Goal: Information Seeking & Learning: Find specific fact

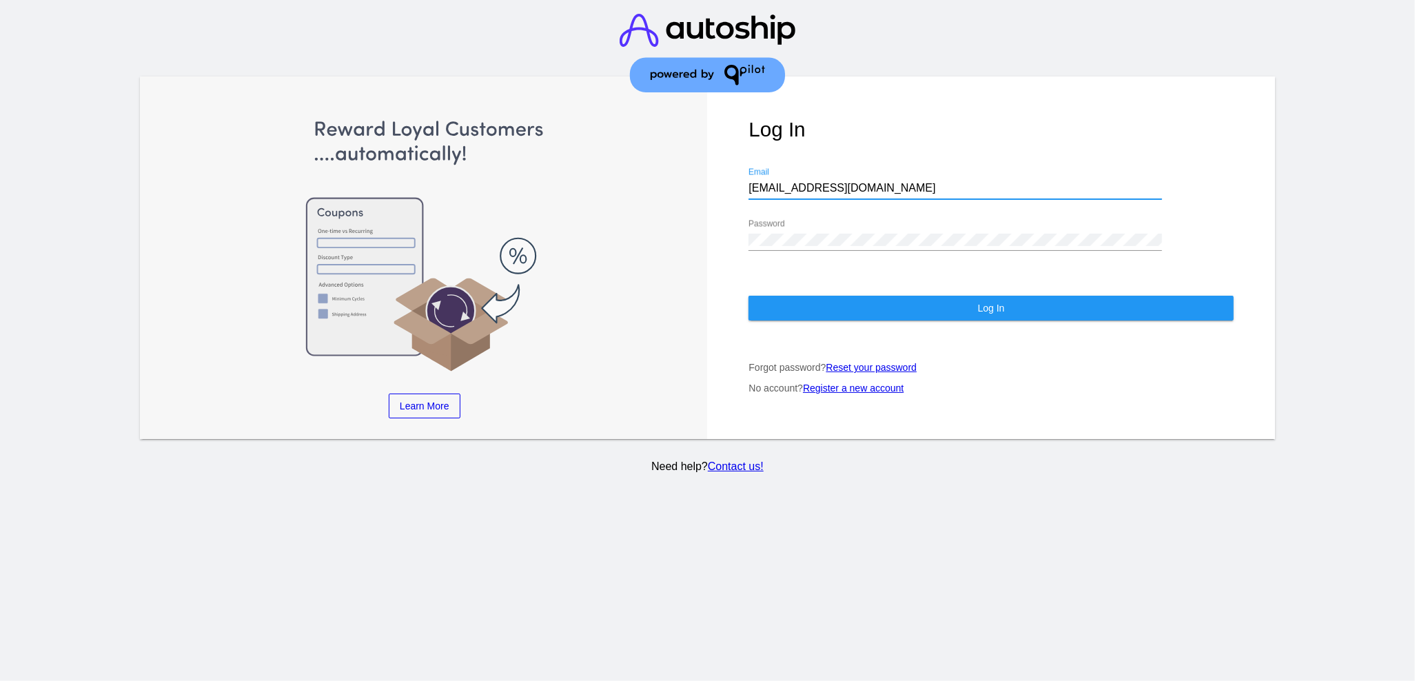
drag, startPoint x: 850, startPoint y: 174, endPoint x: 731, endPoint y: 185, distance: 119.8
click at [731, 185] on div "Log In [EMAIL_ADDRESS][DOMAIN_NAME] Email Password Log In Forgot password? Rese…" at bounding box center [990, 258] width 567 height 363
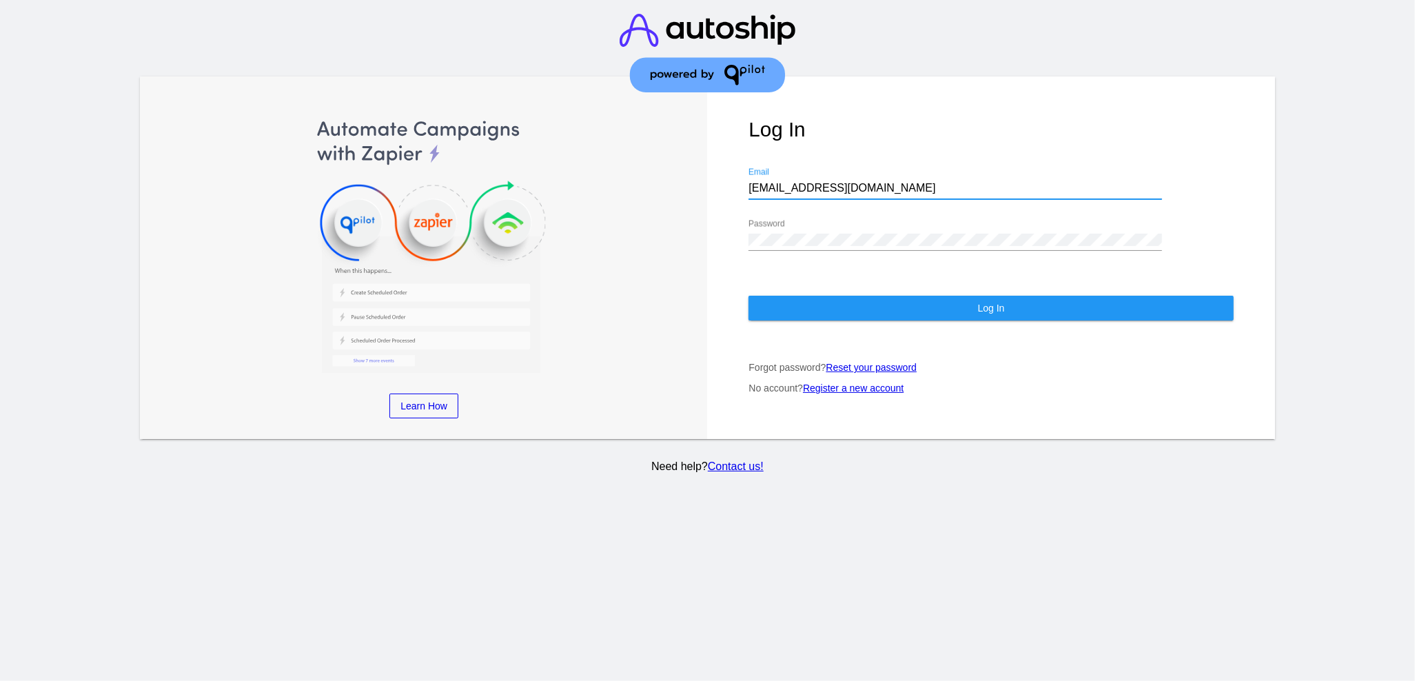
paste input "[EMAIL_ADDRESS][DOMAIN_NAME]"
type input "[EMAIL_ADDRESS][DOMAIN_NAME]"
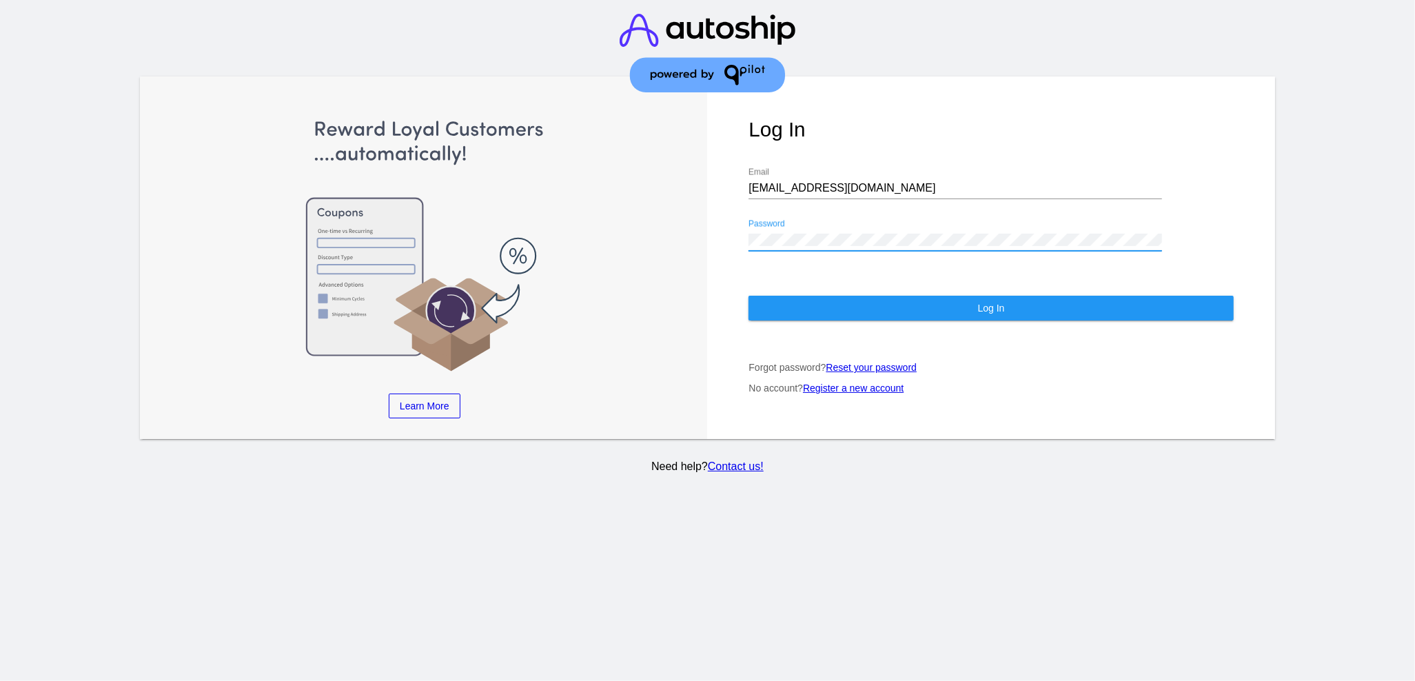
click at [723, 227] on div "Log In [EMAIL_ADDRESS][DOMAIN_NAME] Email Password Log In Forgot password? Rese…" at bounding box center [990, 258] width 567 height 363
click at [769, 296] on button "Log In" at bounding box center [991, 308] width 485 height 25
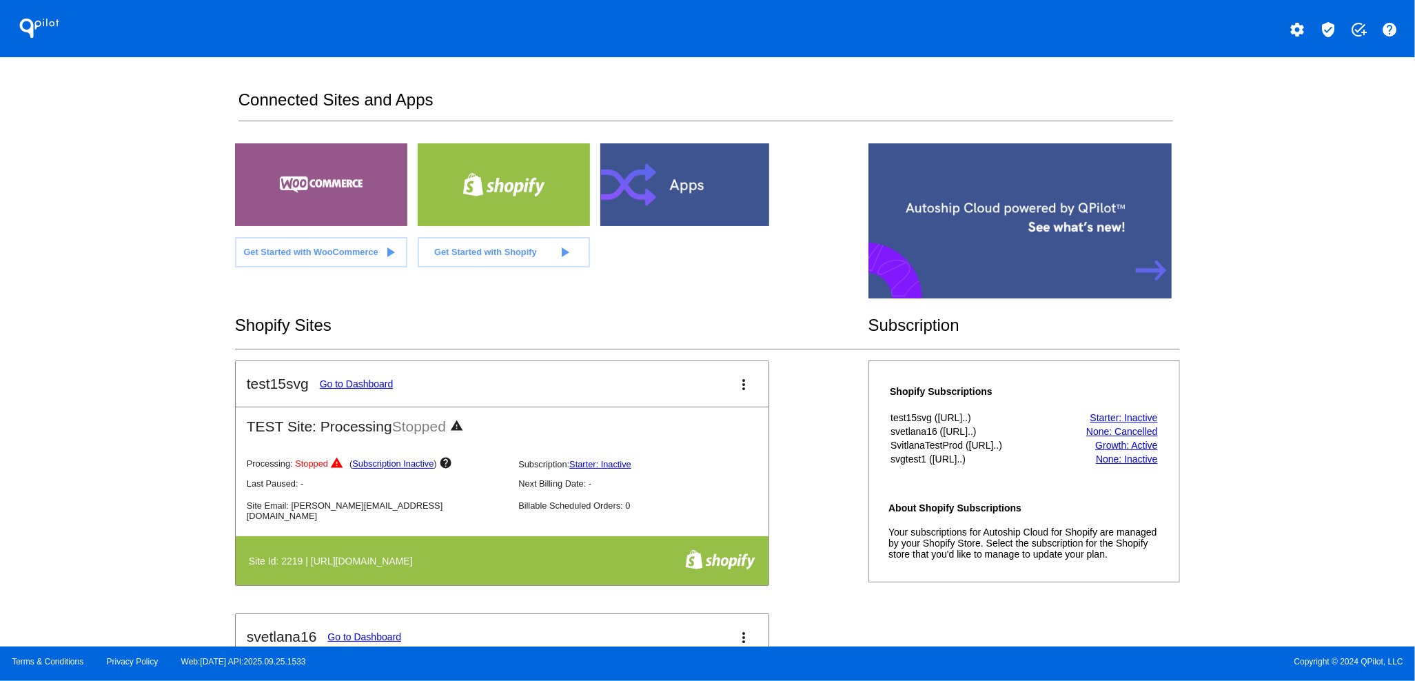
click at [1329, 30] on mat-icon "verified_user" at bounding box center [1328, 29] width 17 height 17
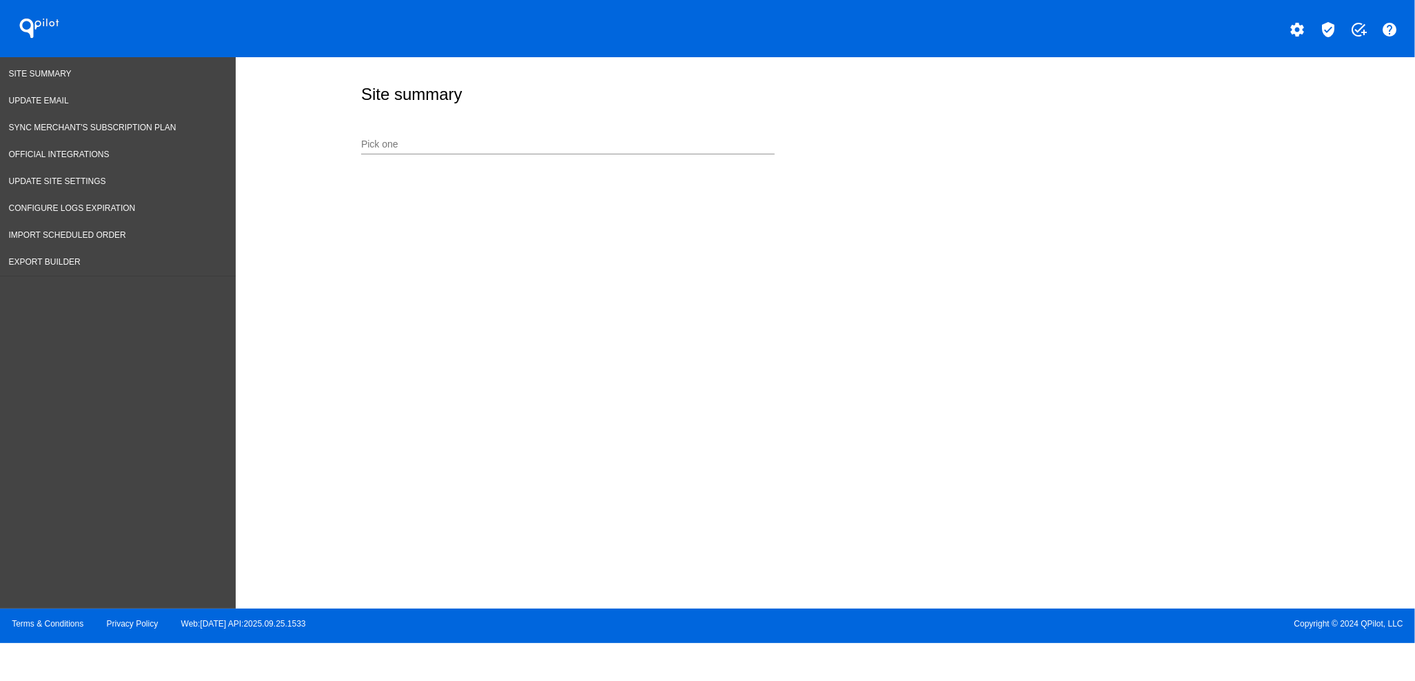
click at [581, 143] on input "Pick one" at bounding box center [568, 144] width 414 height 11
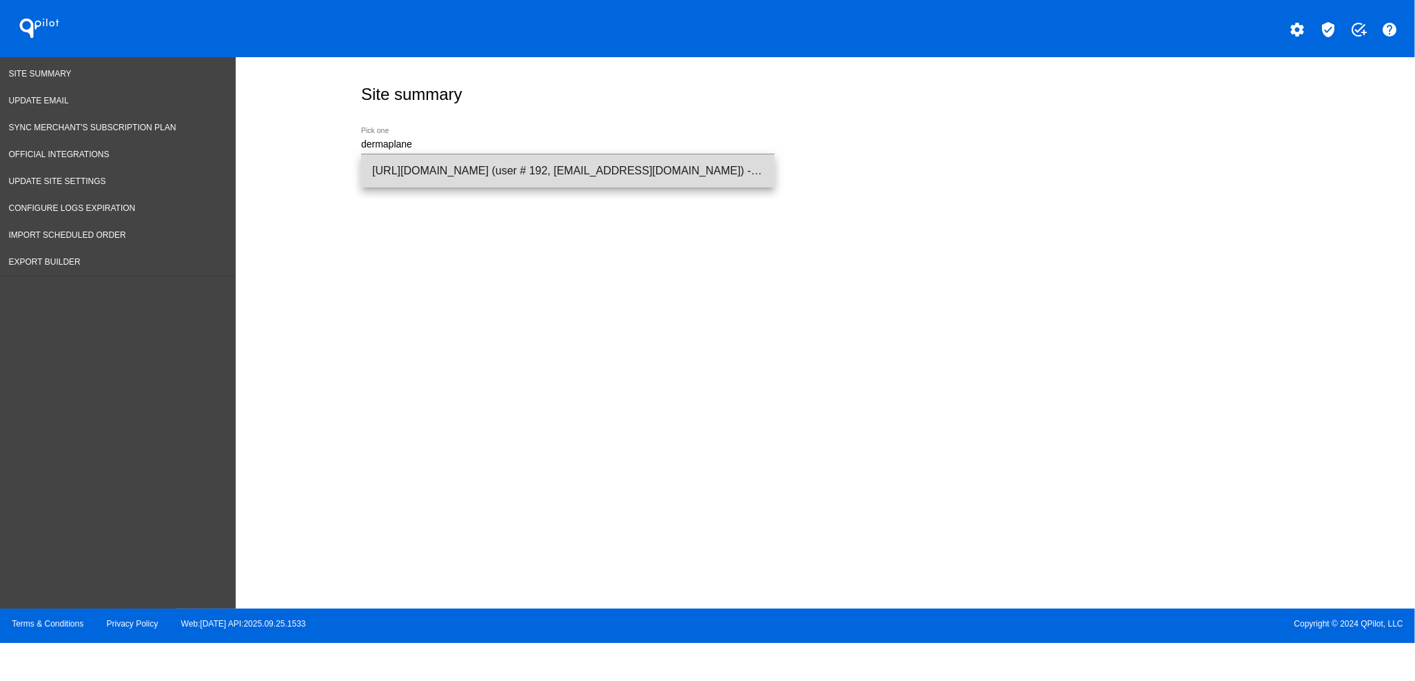
click at [574, 171] on span "[URL][DOMAIN_NAME] (user # 192, [EMAIL_ADDRESS][DOMAIN_NAME]) - Production" at bounding box center [568, 170] width 392 height 33
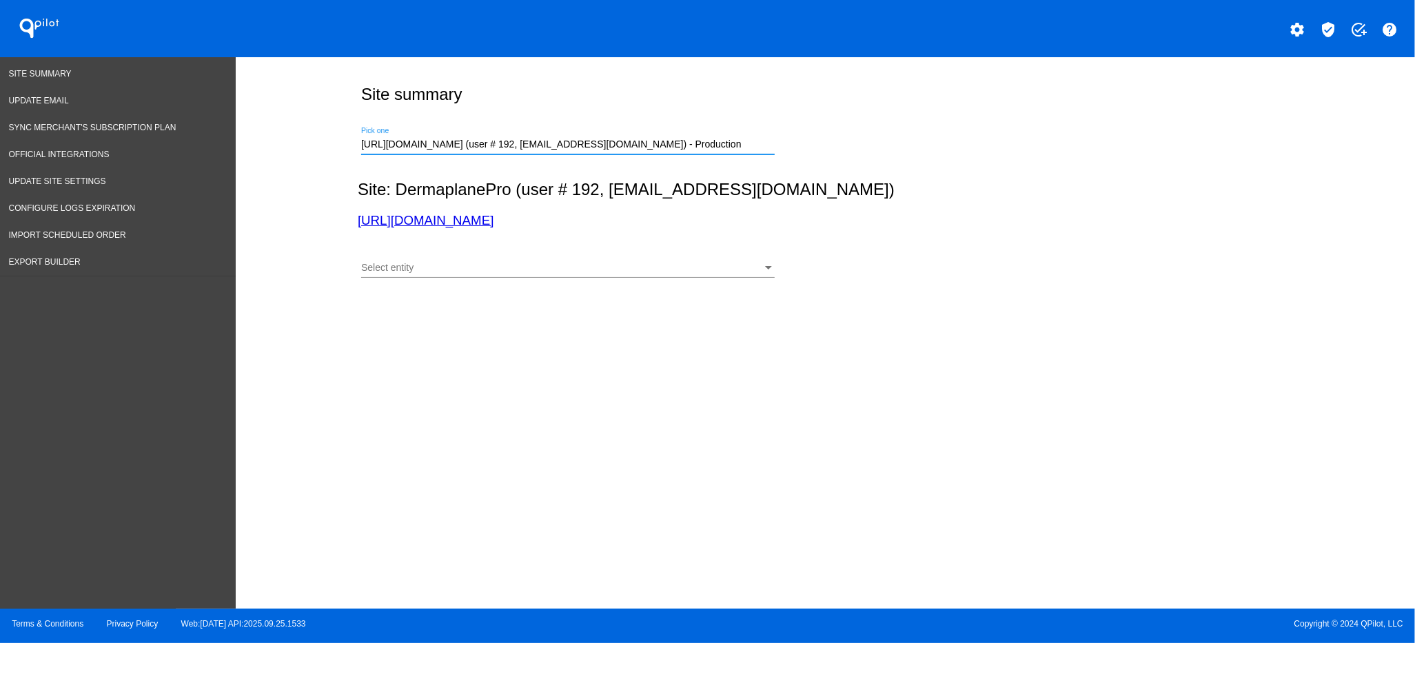
click at [623, 270] on div "Select entity" at bounding box center [561, 268] width 401 height 11
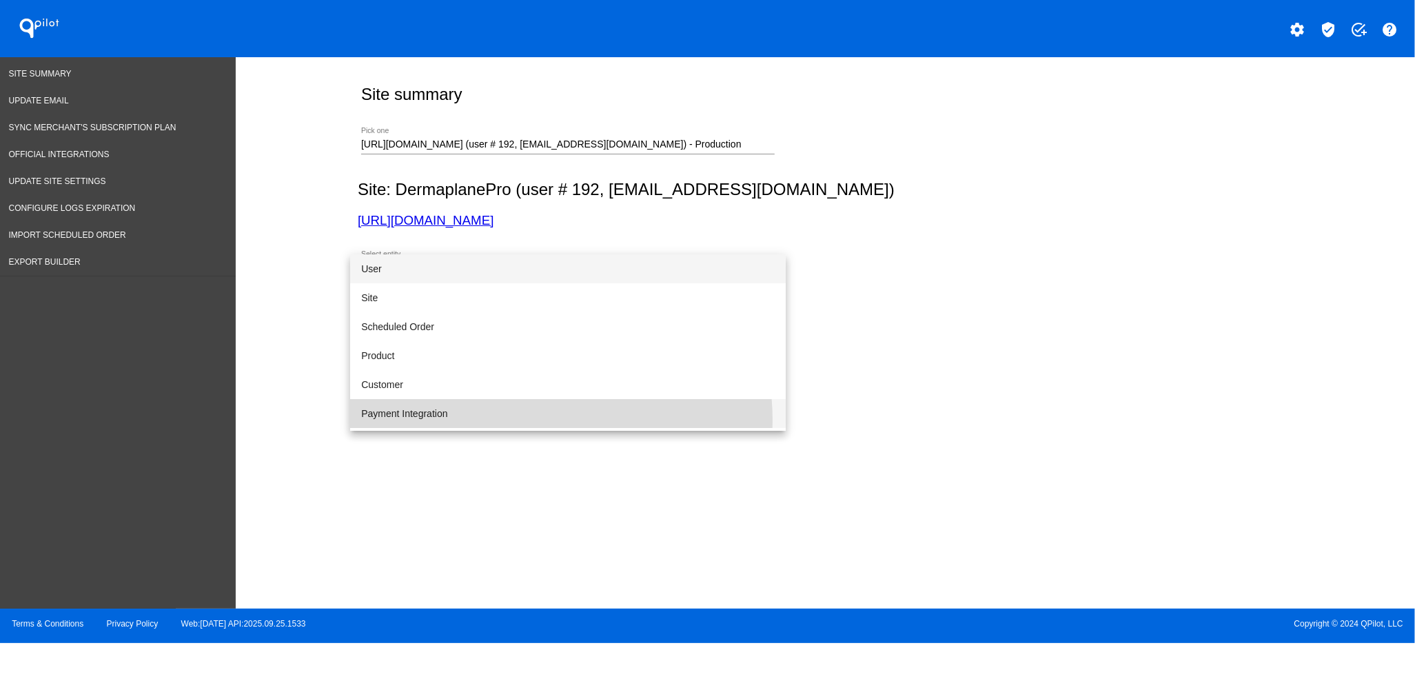
click at [554, 419] on span "Payment Integration" at bounding box center [568, 413] width 414 height 29
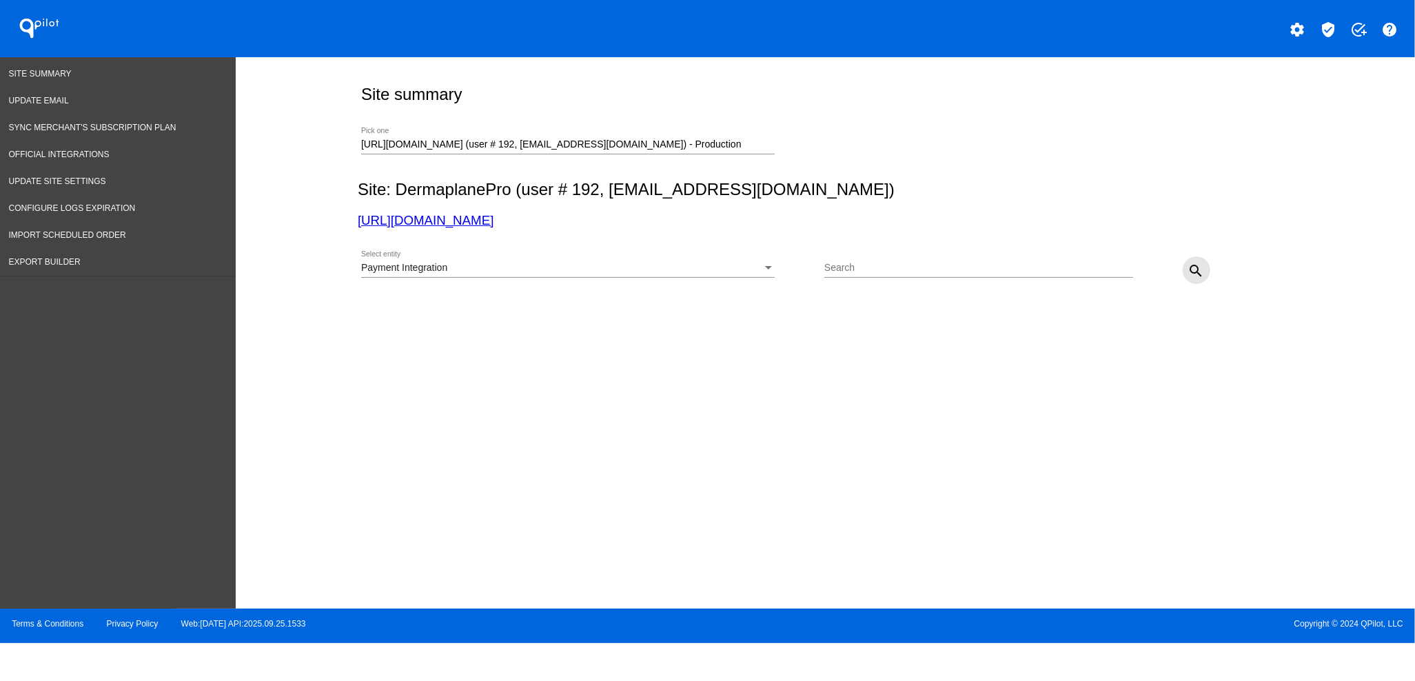
click at [1205, 269] on button "search" at bounding box center [1197, 270] width 28 height 28
click at [718, 272] on div "Payment Integration" at bounding box center [561, 268] width 401 height 11
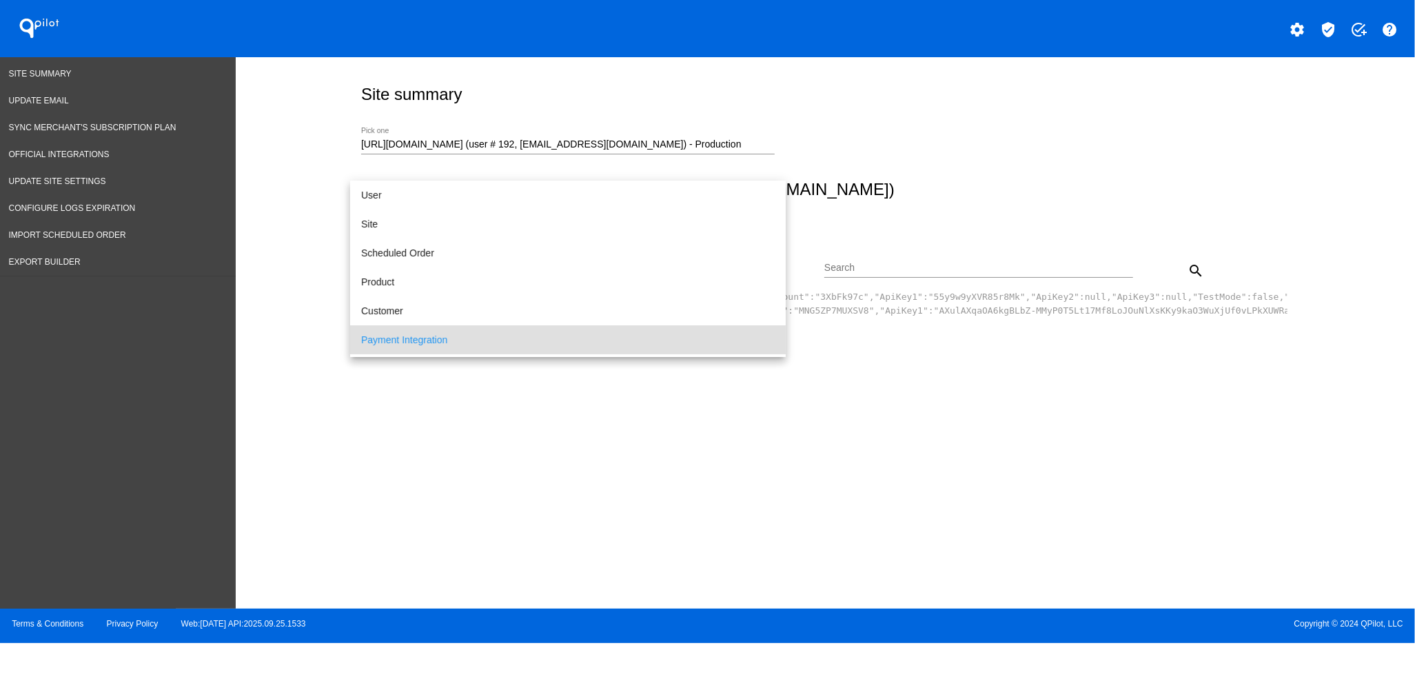
scroll to position [71, 0]
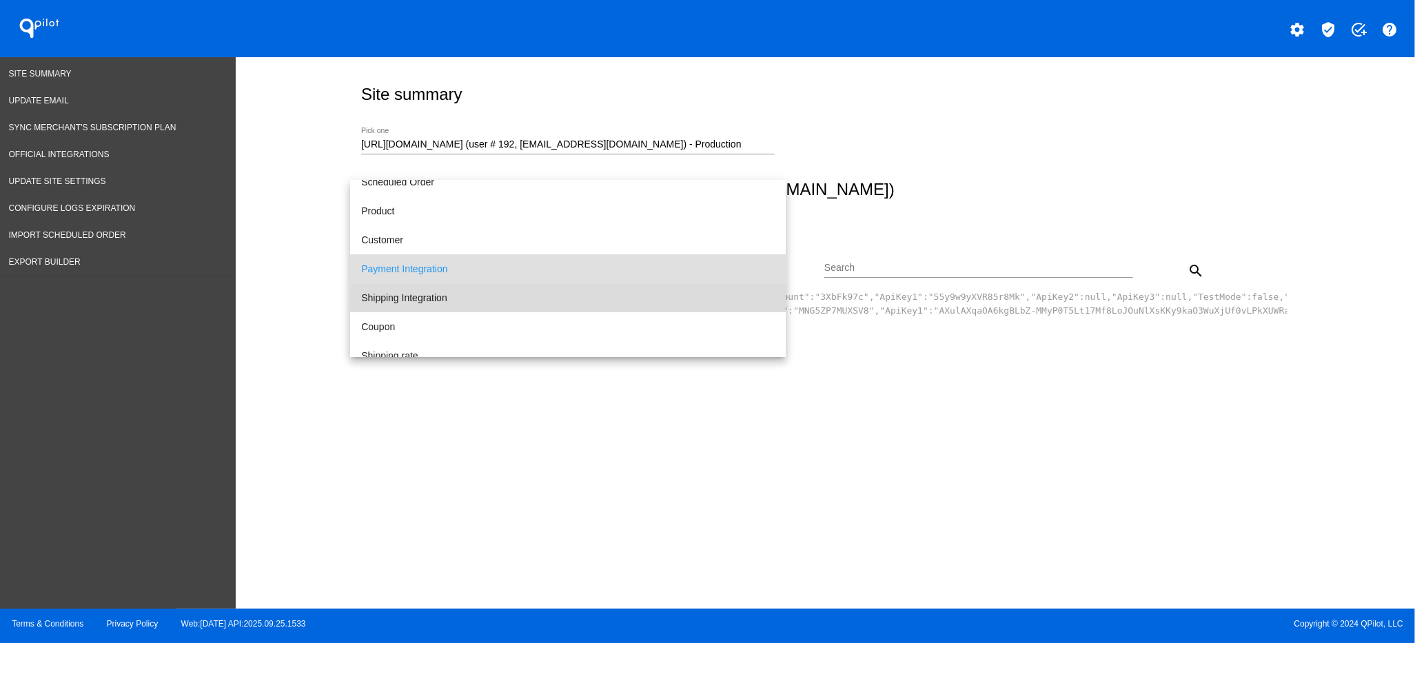
click at [638, 297] on span "Shipping Integration" at bounding box center [568, 297] width 414 height 29
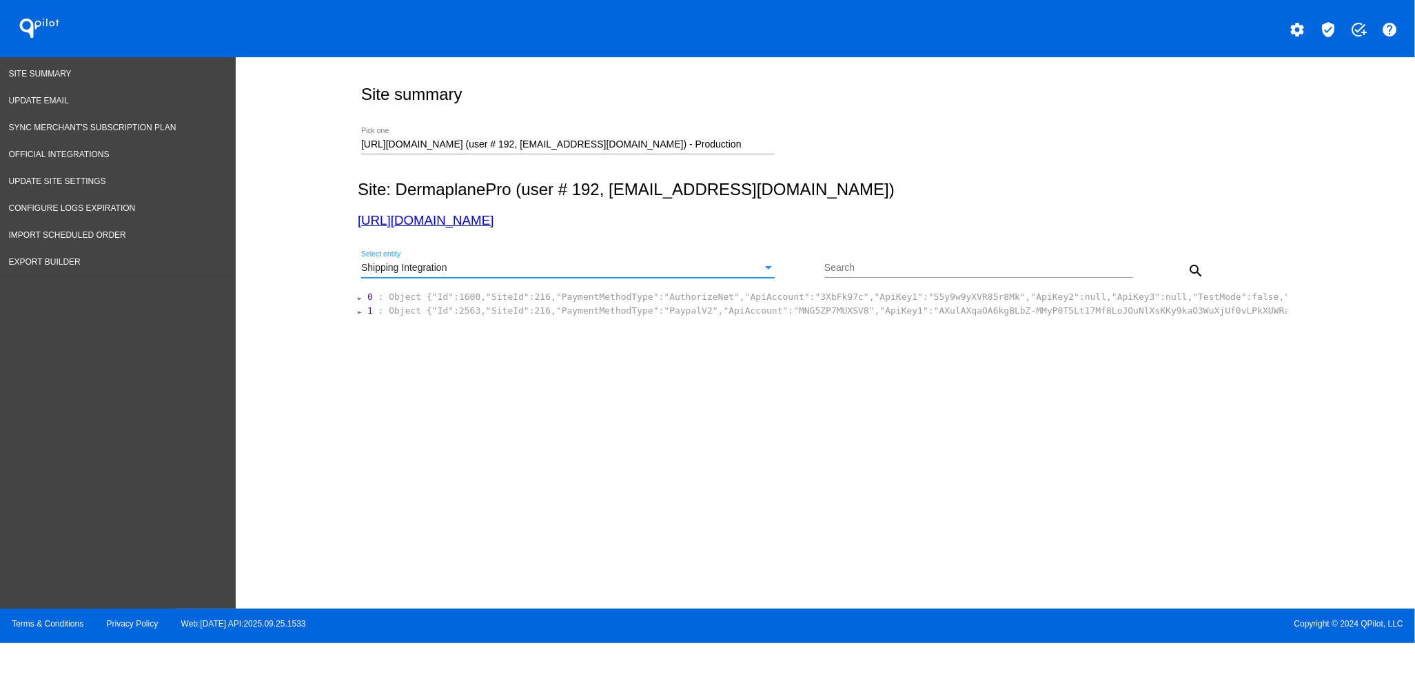
click at [1189, 283] on div "search" at bounding box center [1171, 270] width 77 height 28
click at [1194, 275] on mat-icon "search" at bounding box center [1197, 271] width 17 height 17
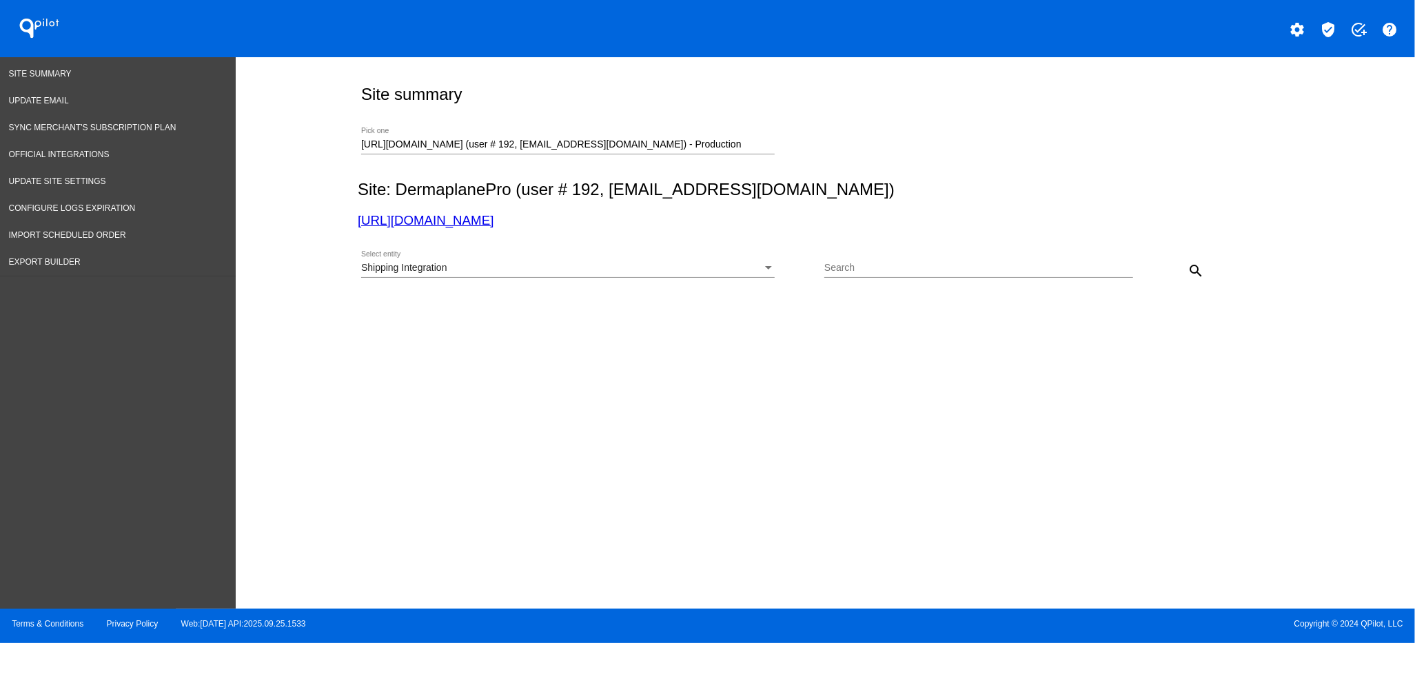
click at [1193, 268] on mat-icon "search" at bounding box center [1197, 271] width 17 height 17
click at [679, 274] on div "Shipping Integration" at bounding box center [561, 268] width 401 height 11
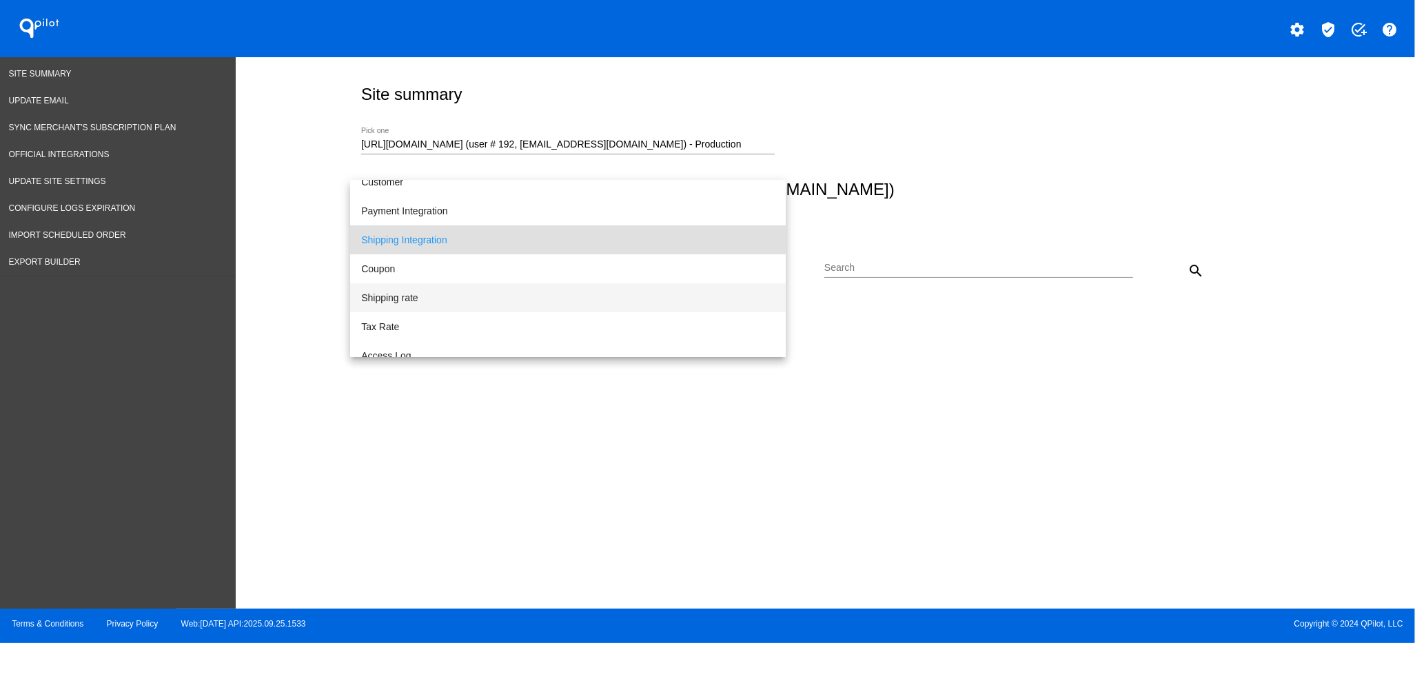
scroll to position [141, 0]
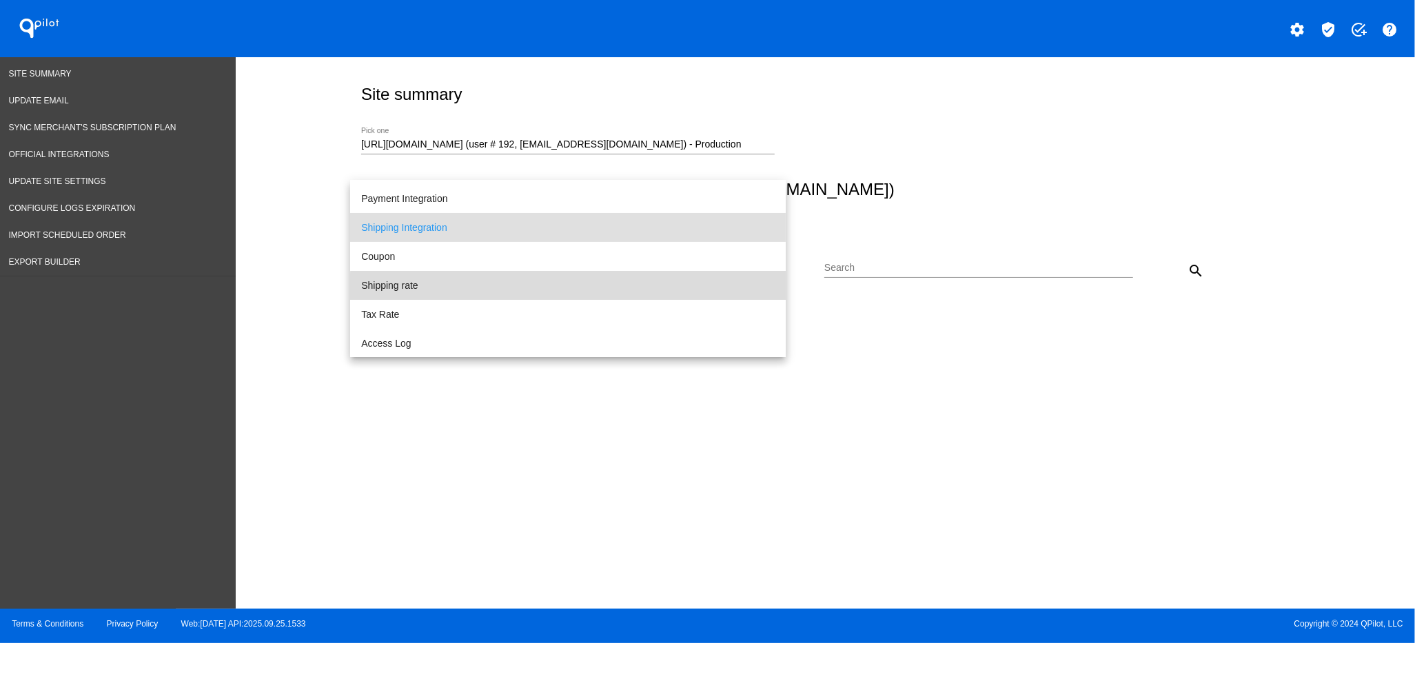
click at [663, 294] on span "Shipping rate" at bounding box center [568, 285] width 414 height 29
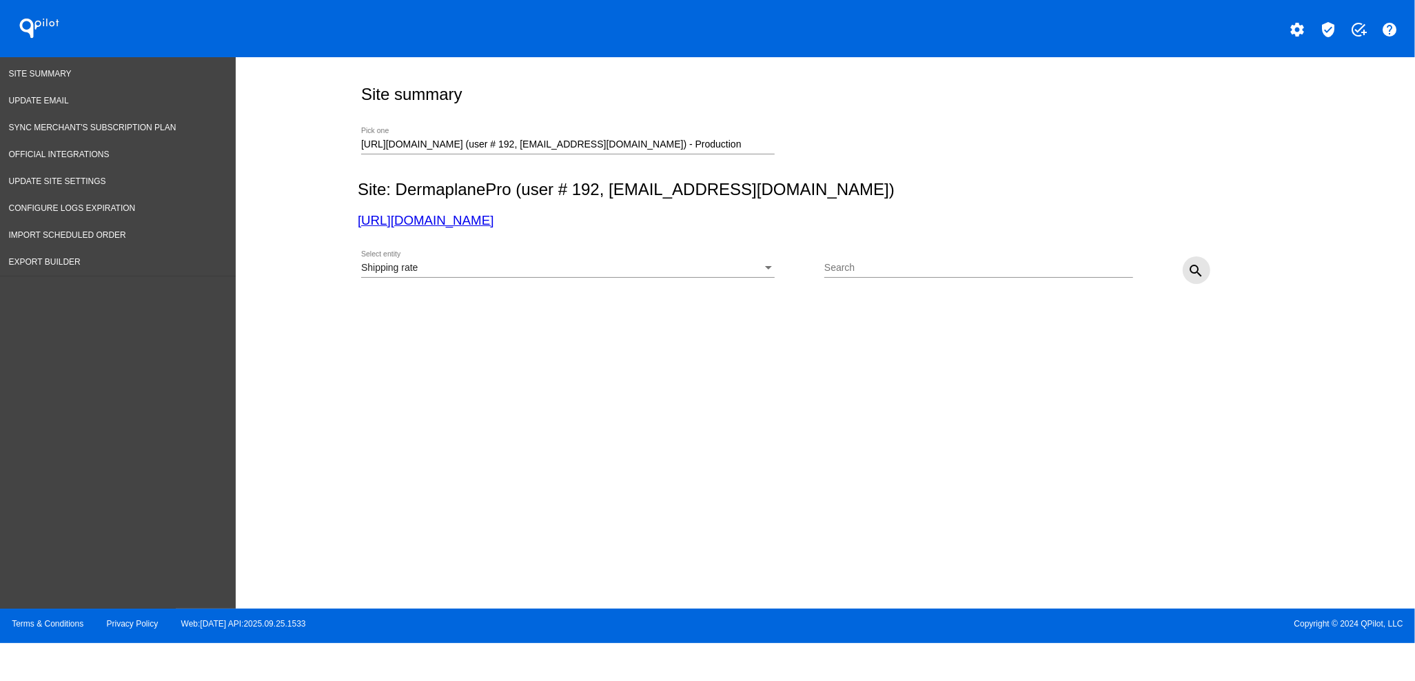
click at [1200, 264] on mat-icon "search" at bounding box center [1197, 271] width 17 height 17
click at [687, 319] on div "Site summary [URL][DOMAIN_NAME] (user # 192, [EMAIL_ADDRESS][DOMAIN_NAME]) - Pr…" at bounding box center [822, 228] width 945 height 343
click at [687, 303] on section "0 : Object {"Id":150201,"SiteId":216,"ShippingClass":null,"Country":null,"Stree…" at bounding box center [826, 296] width 921 height 13
click at [687, 287] on div "Shipping rate Select entity" at bounding box center [568, 270] width 414 height 39
click at [689, 287] on div "Shipping rate Select entity" at bounding box center [568, 270] width 414 height 39
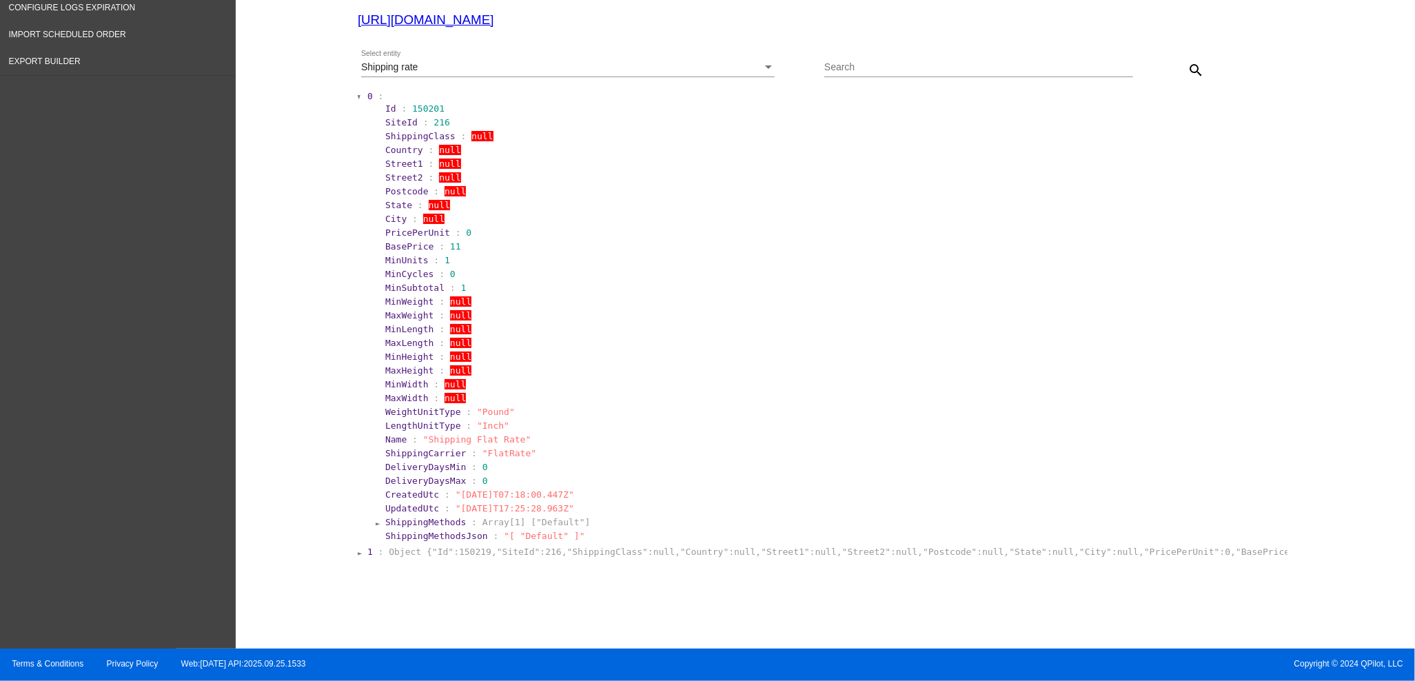
scroll to position [201, 0]
click at [609, 541] on section "ShippingMethodsJson : "[ "Default" ]"" at bounding box center [834, 535] width 901 height 13
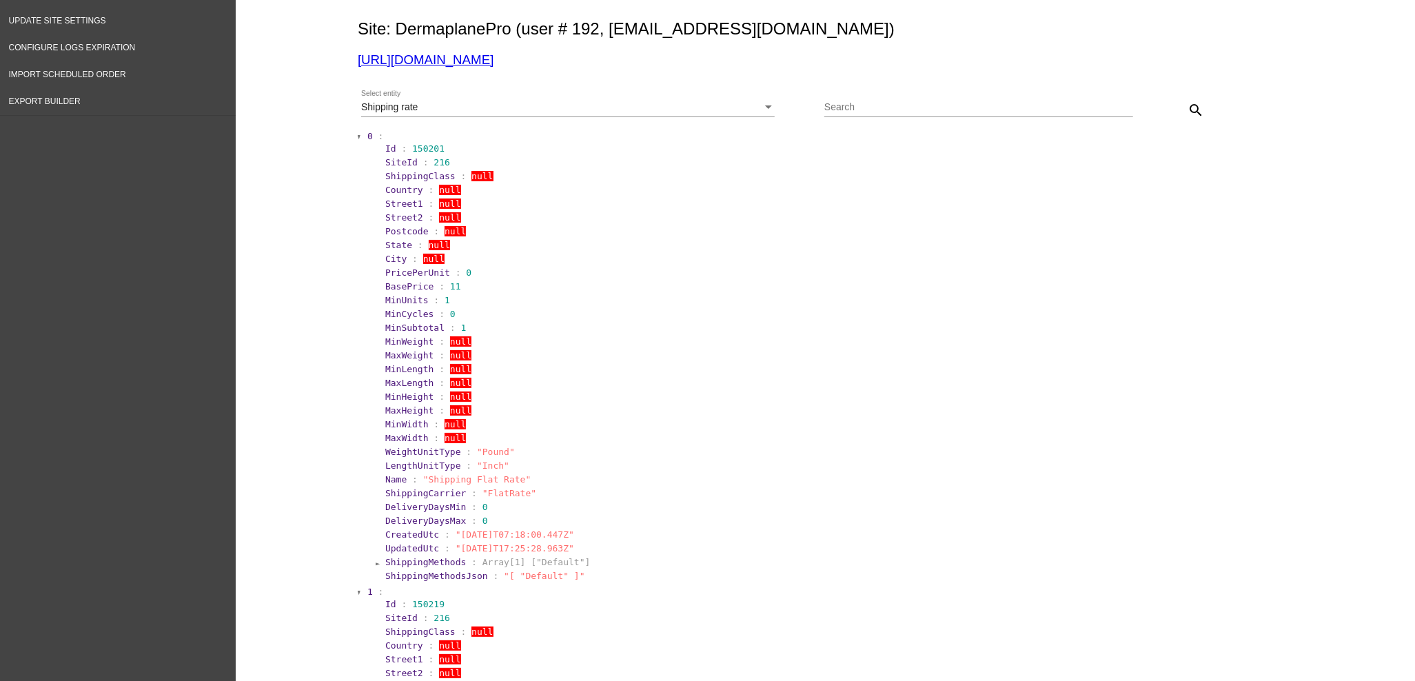
scroll to position [0, 0]
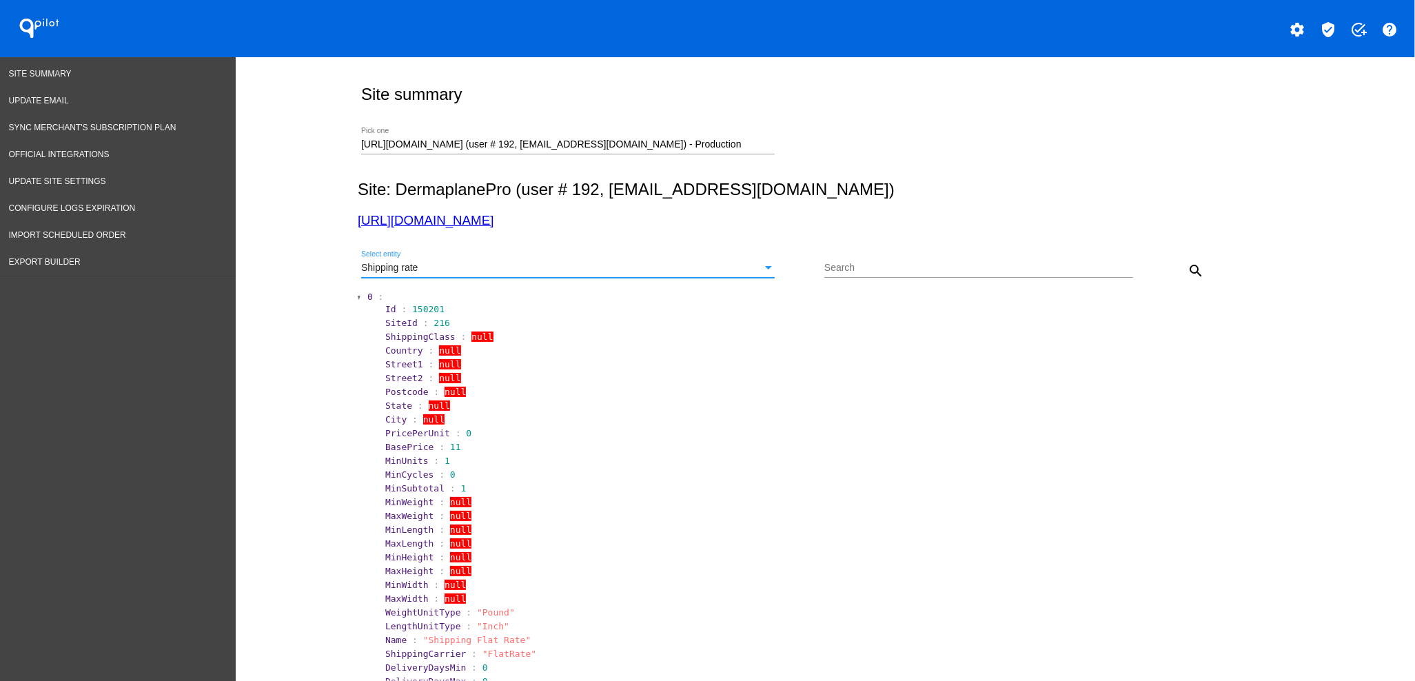
click at [581, 266] on div "Shipping rate" at bounding box center [561, 268] width 401 height 11
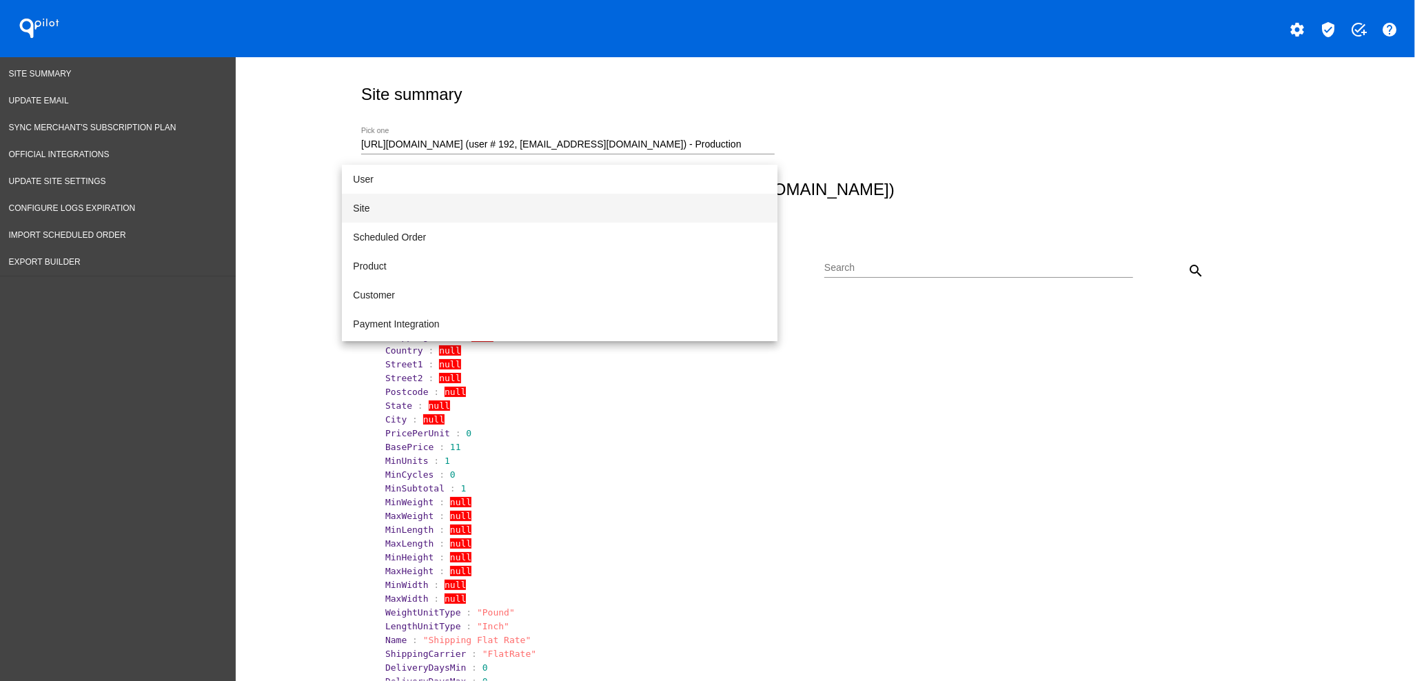
drag, startPoint x: 503, startPoint y: 216, endPoint x: 607, endPoint y: 223, distance: 103.6
click at [504, 216] on span "Site" at bounding box center [560, 208] width 414 height 29
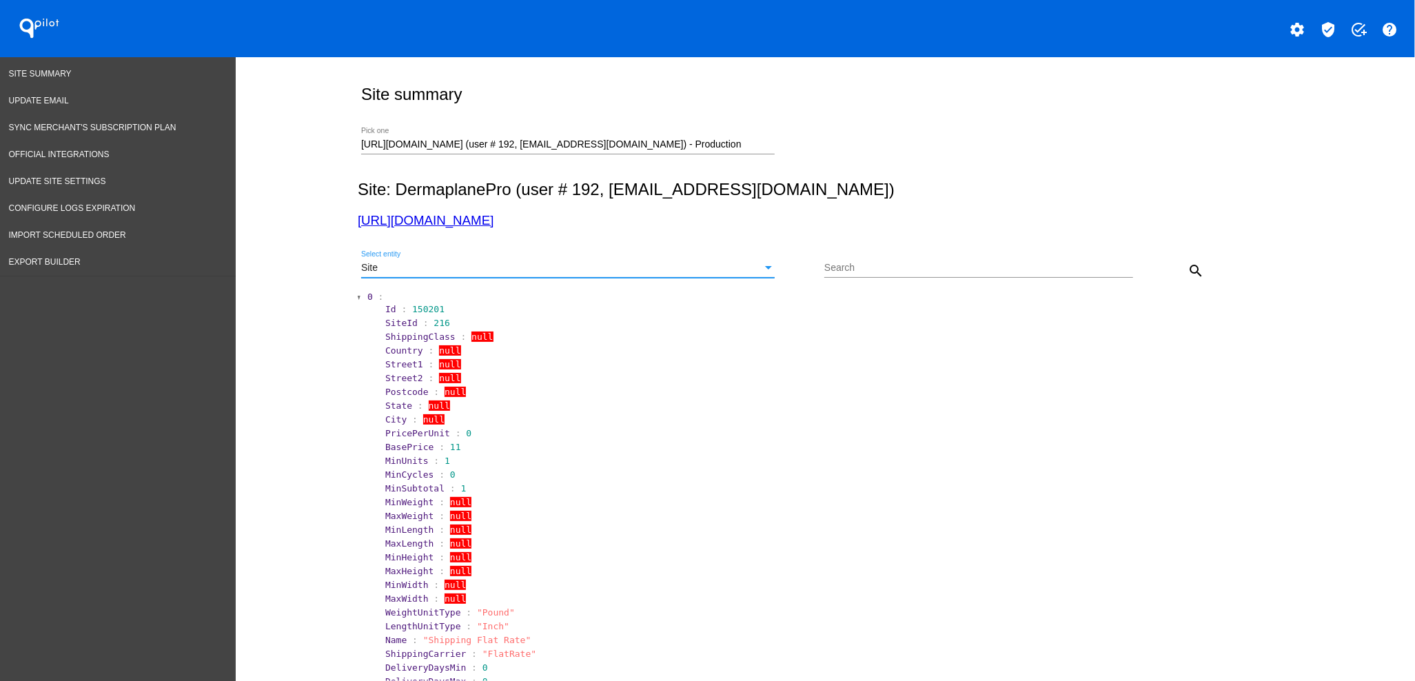
click at [1195, 266] on mat-icon "search" at bounding box center [1197, 271] width 17 height 17
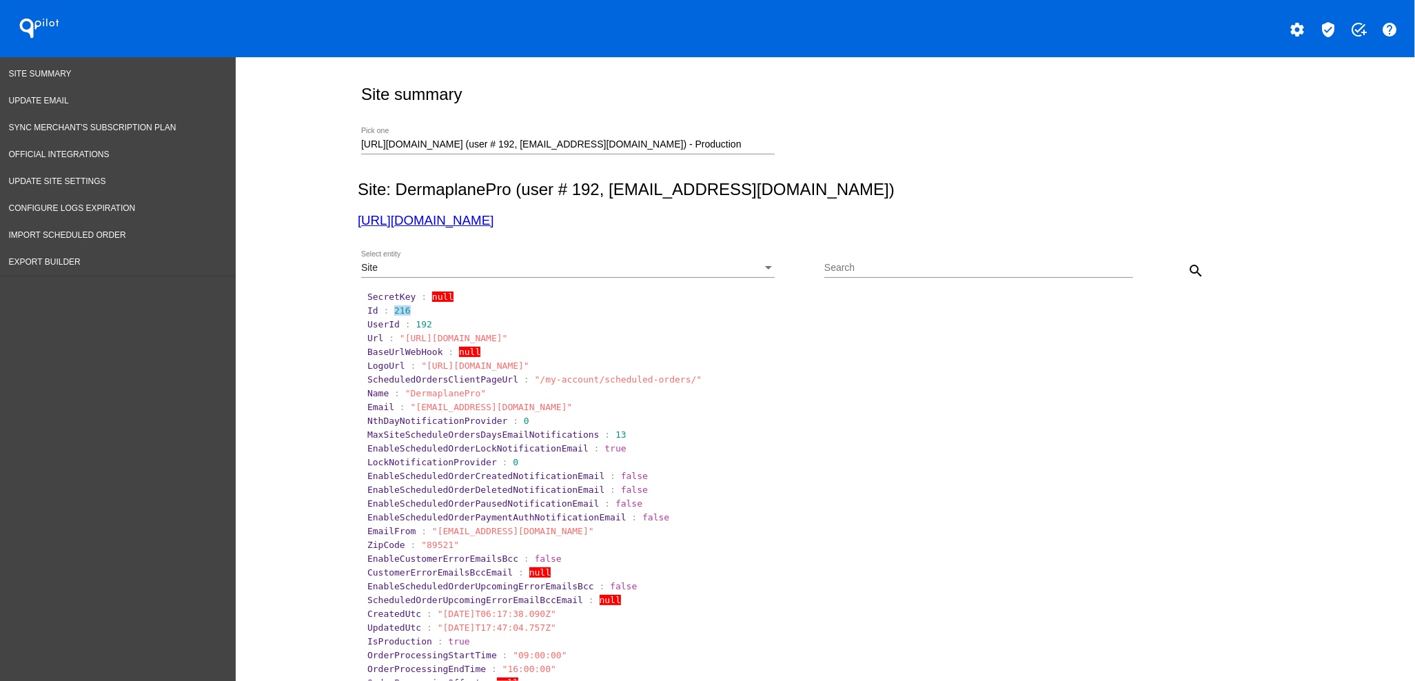
drag, startPoint x: 385, startPoint y: 313, endPoint x: 412, endPoint y: 314, distance: 26.9
click at [412, 314] on section "Id : 216" at bounding box center [826, 310] width 918 height 10
copy span "216"
click at [660, 260] on div "Site Select entity" at bounding box center [568, 264] width 414 height 27
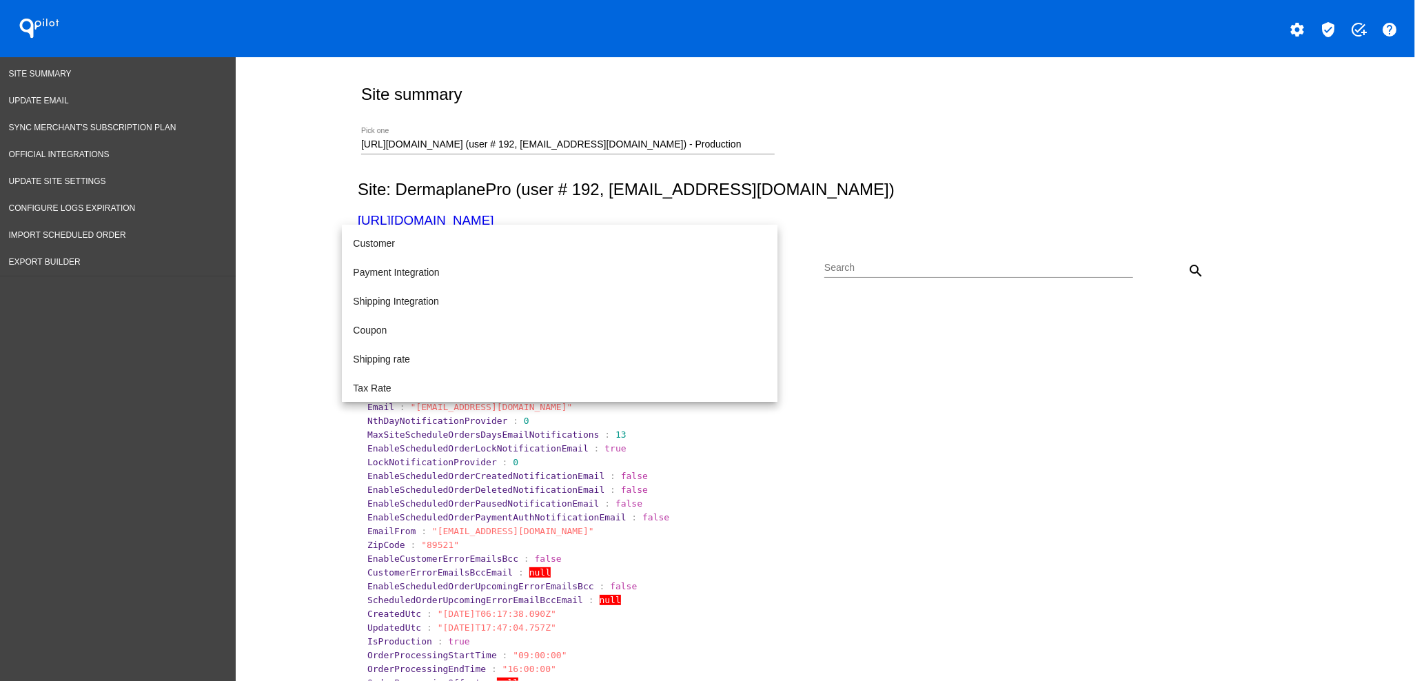
scroll to position [141, 0]
click at [473, 338] on span "Shipping rate" at bounding box center [560, 330] width 414 height 29
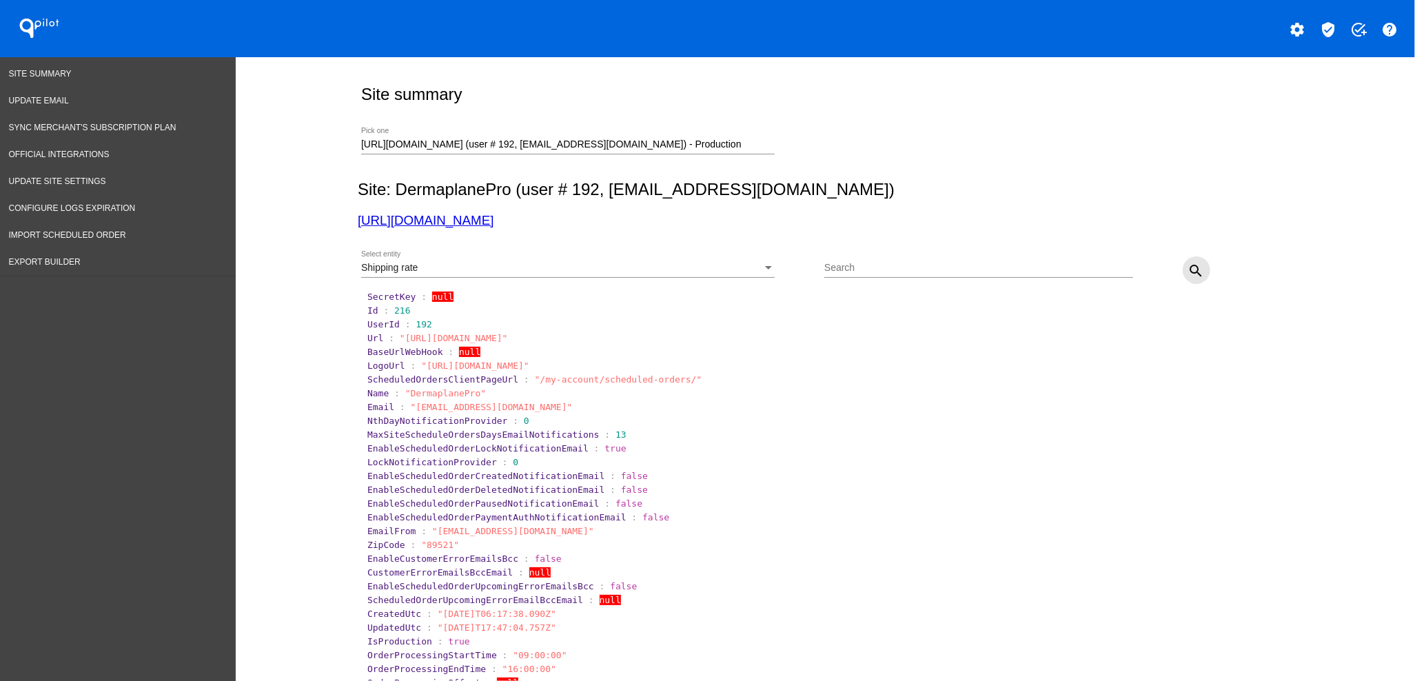
click at [1189, 275] on mat-icon "search" at bounding box center [1197, 271] width 17 height 17
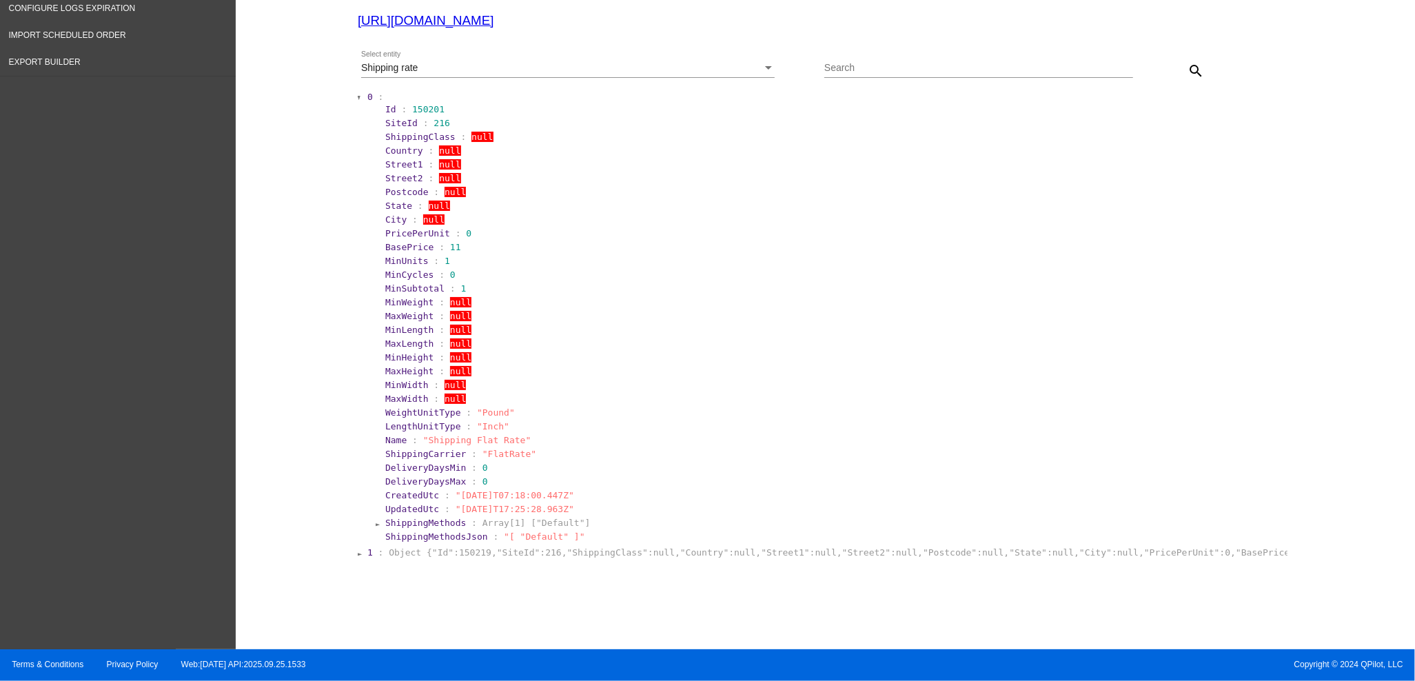
scroll to position [201, 0]
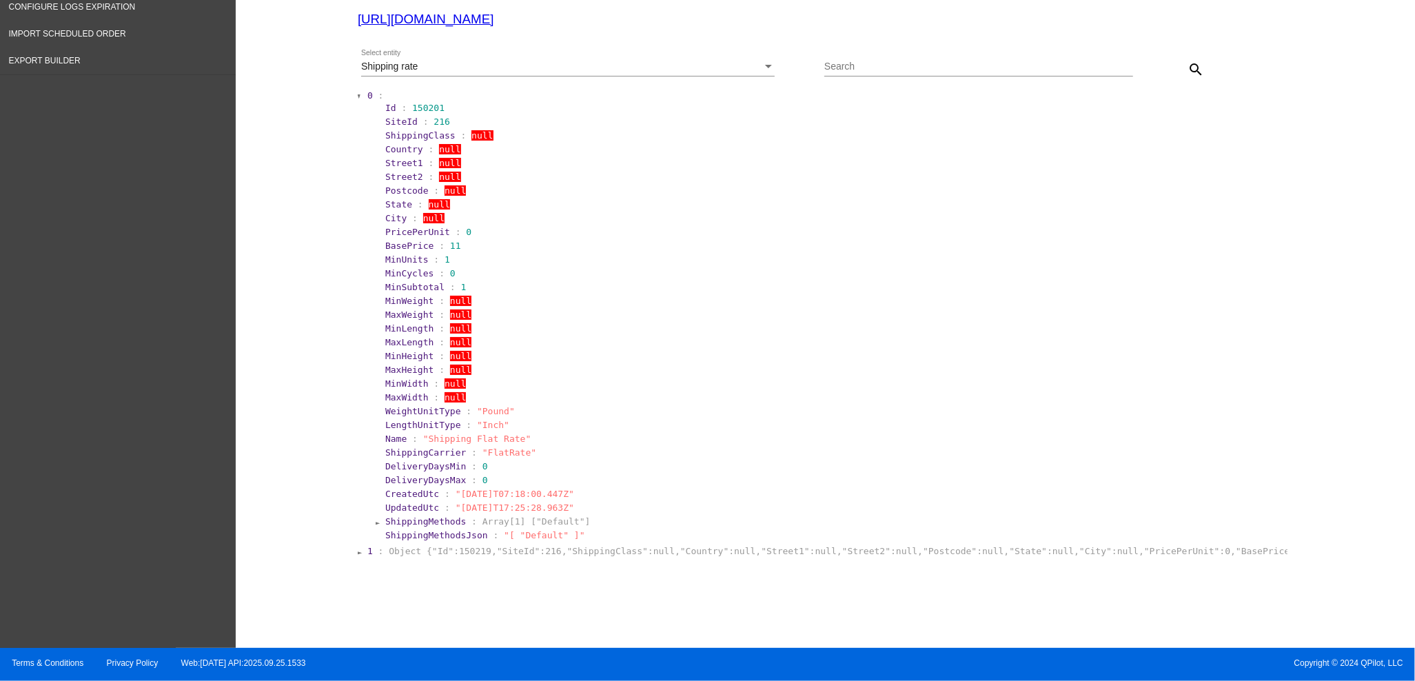
click at [538, 560] on div "Site summary [URL][DOMAIN_NAME] (user # 192, [EMAIL_ADDRESS][DOMAIN_NAME]) - Pr…" at bounding box center [822, 248] width 945 height 785
click at [525, 545] on section "1 : Object {"Id":150219,"SiteId":216,"ShippingClass":null,"Country":null,"Stree…" at bounding box center [826, 551] width 921 height 13
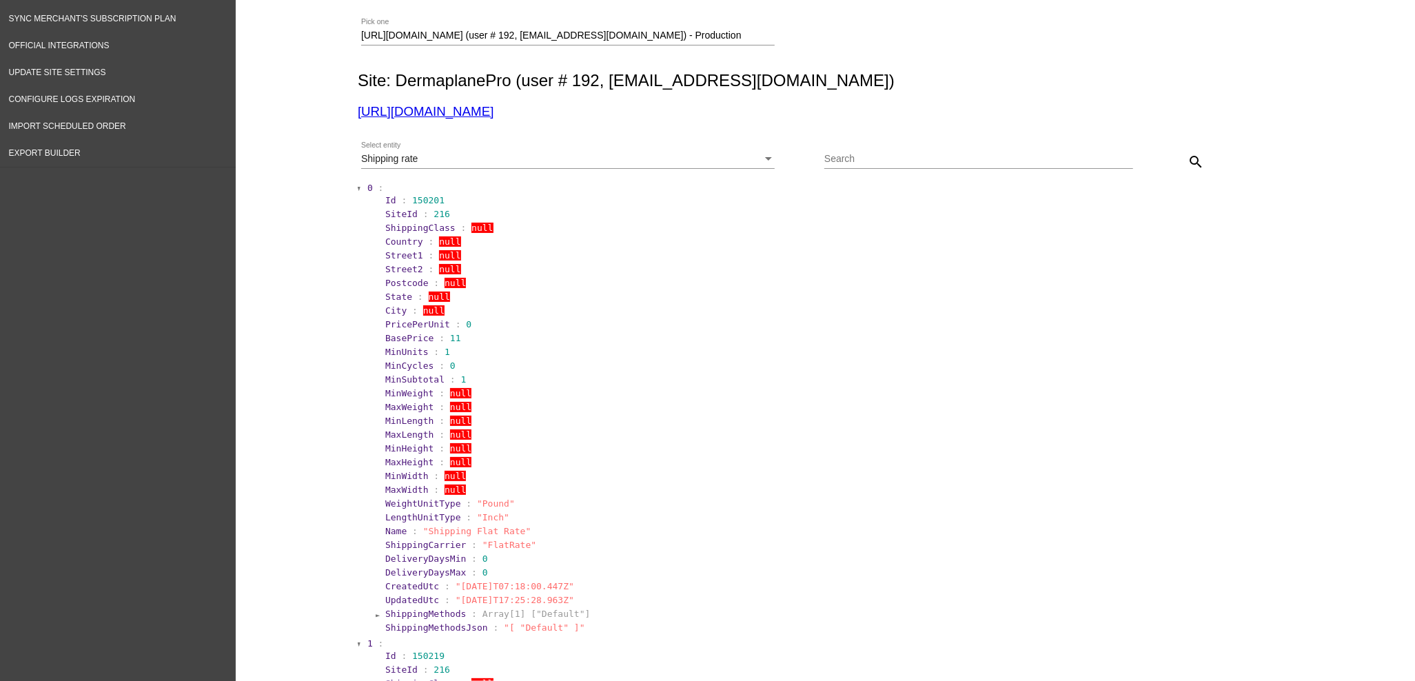
scroll to position [0, 0]
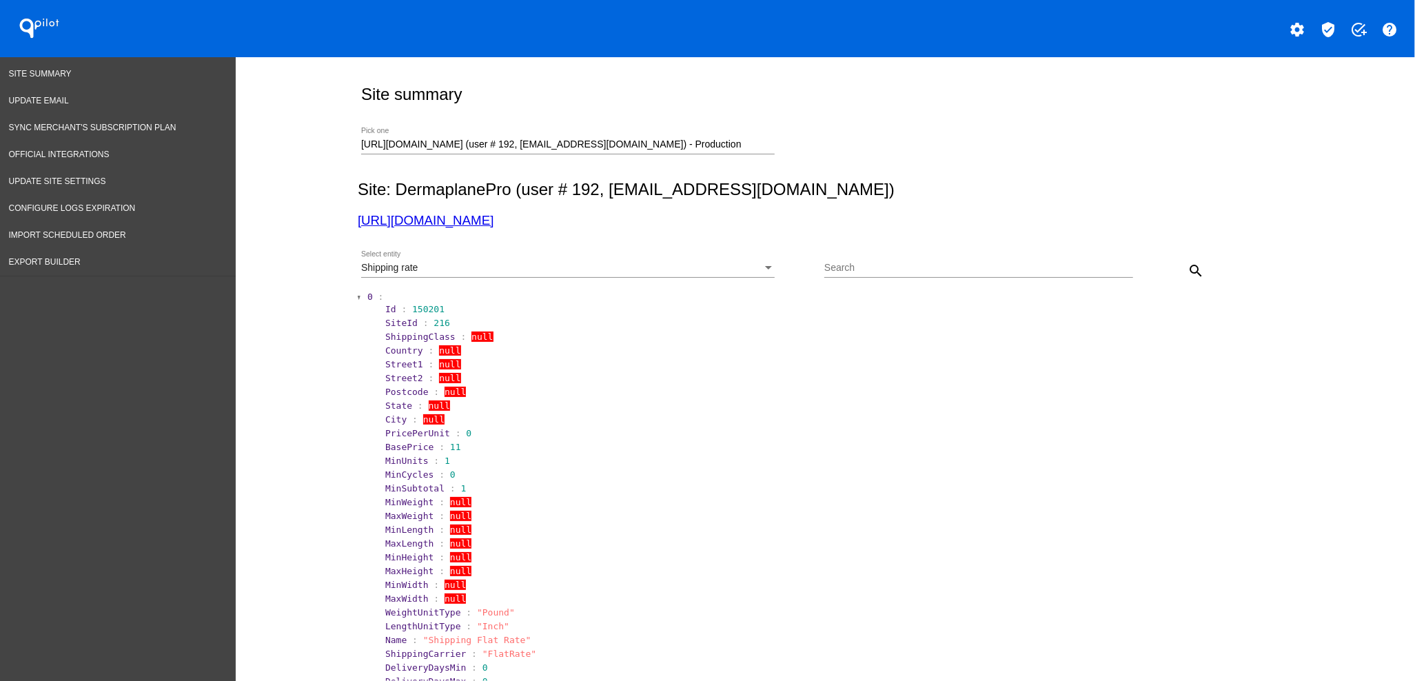
click at [474, 221] on link "[URL][DOMAIN_NAME]" at bounding box center [426, 220] width 136 height 14
drag, startPoint x: 727, startPoint y: 143, endPoint x: 221, endPoint y: 146, distance: 506.1
click at [222, 146] on div "Site Summary Update Email Sync Merchant's Subscription Plan Official Integratio…" at bounding box center [707, 674] width 1415 height 1234
type input "indacloud"
